Goal: Use online tool/utility: Utilize a website feature to perform a specific function

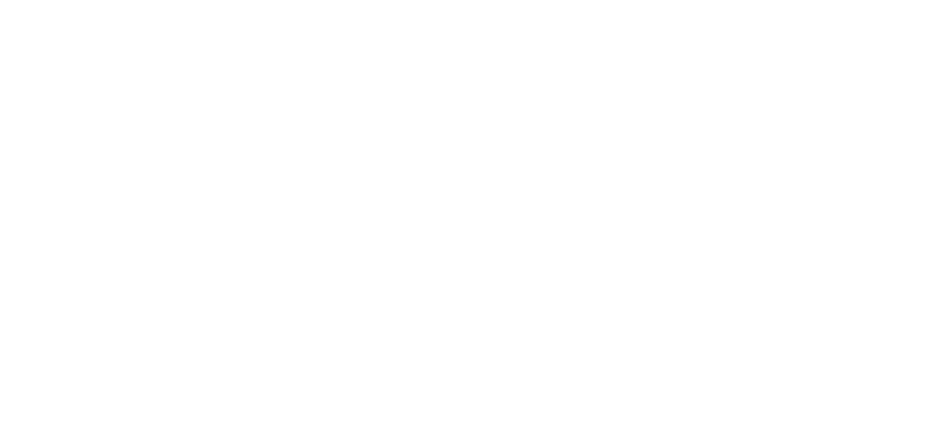
scroll to position [421, 0]
